Goal: Task Accomplishment & Management: Use online tool/utility

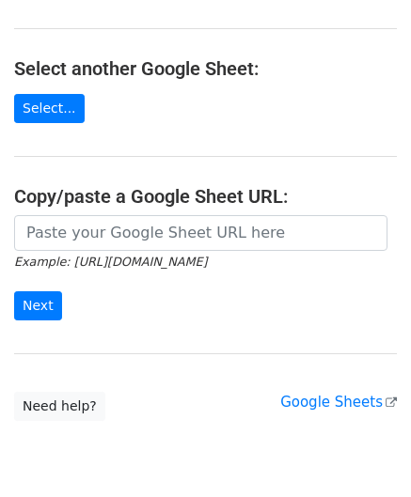
scroll to position [188, 0]
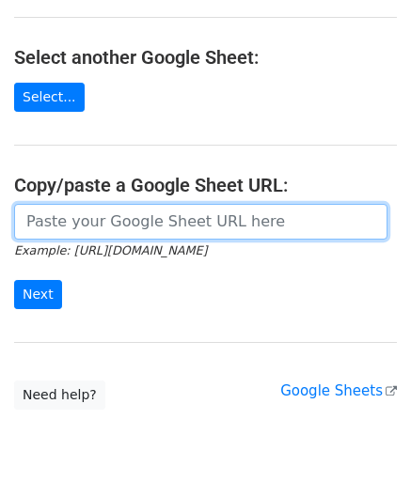
click at [62, 225] on input "url" at bounding box center [200, 222] width 373 height 36
paste input "[URL][DOMAIN_NAME]"
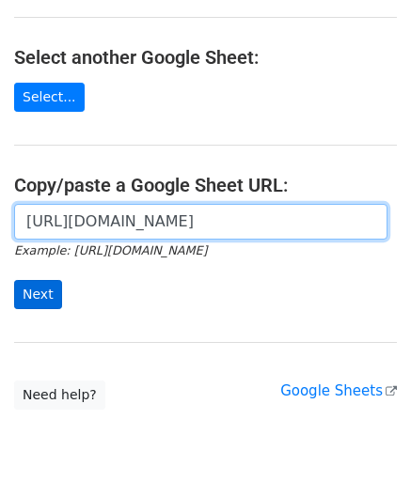
scroll to position [0, 398]
type input "[URL][DOMAIN_NAME]"
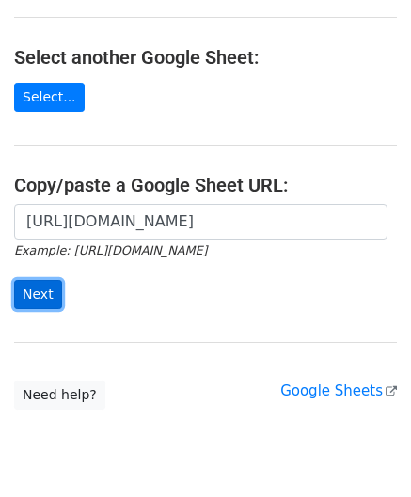
click at [33, 300] on input "Next" at bounding box center [38, 294] width 48 height 29
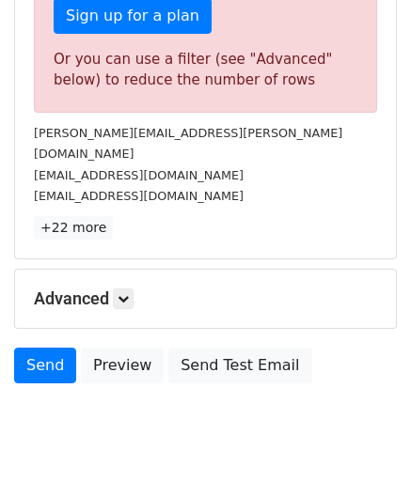
scroll to position [634, 0]
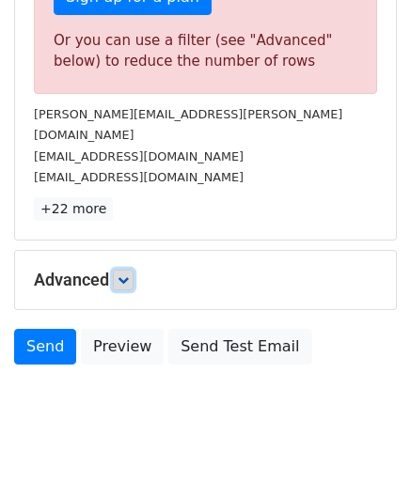
click at [122, 274] on icon at bounding box center [122, 279] width 11 height 11
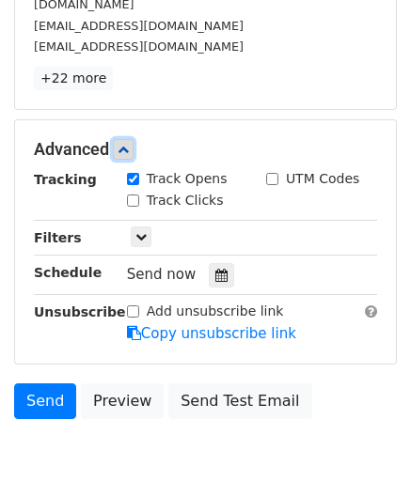
scroll to position [817, 0]
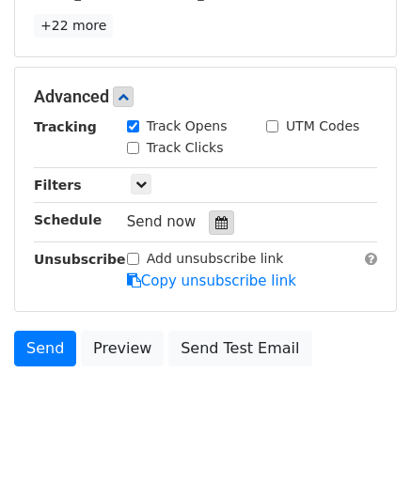
click at [216, 216] on icon at bounding box center [221, 222] width 12 height 13
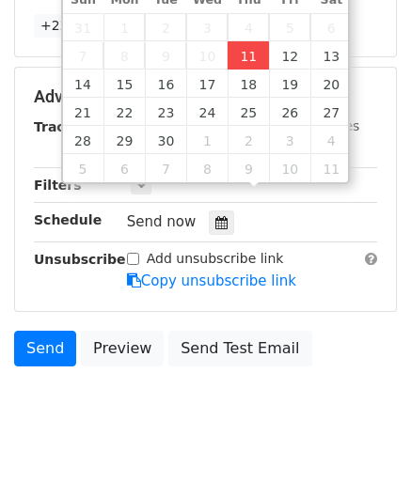
type input "[DATE] 12:00"
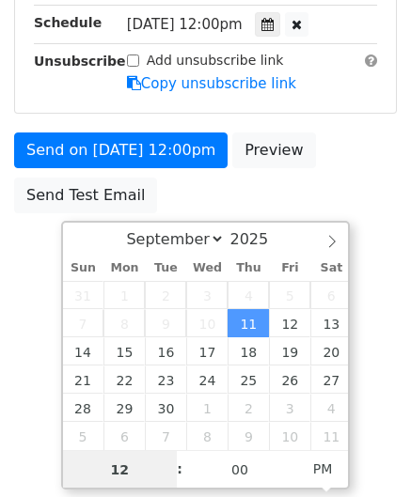
scroll to position [511, 0]
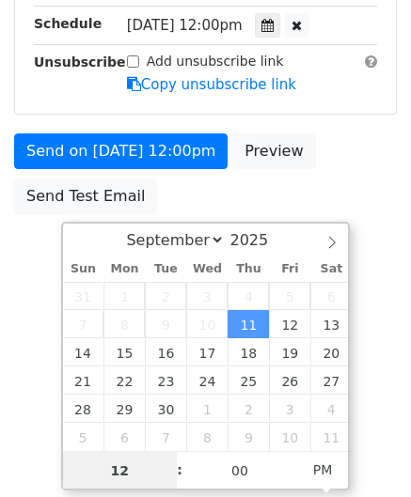
type input "8"
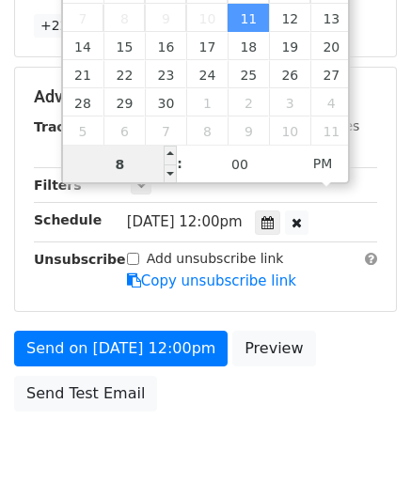
drag, startPoint x: 129, startPoint y: 159, endPoint x: 66, endPoint y: 165, distance: 63.3
click at [66, 165] on input "8" at bounding box center [120, 165] width 115 height 38
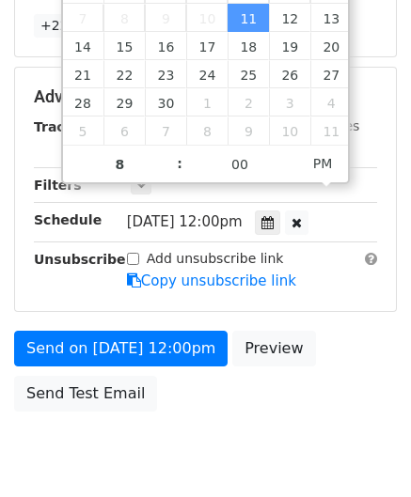
type input "2025-09-11 20:00"
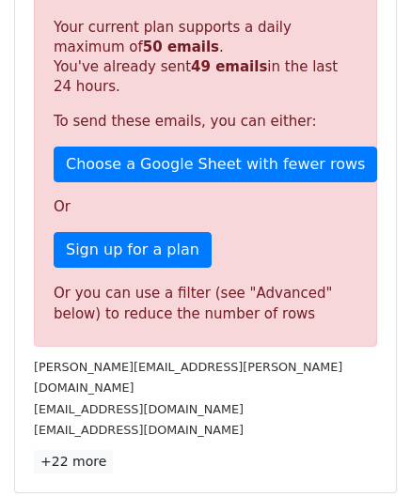
scroll to position [862, 0]
